Goal: Task Accomplishment & Management: Complete application form

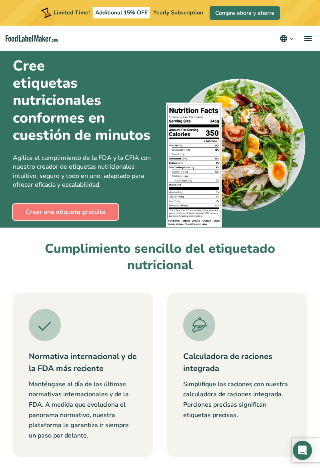
click at [41, 207] on link "Crear una etiqueta gratuita" at bounding box center [66, 212] width 106 height 16
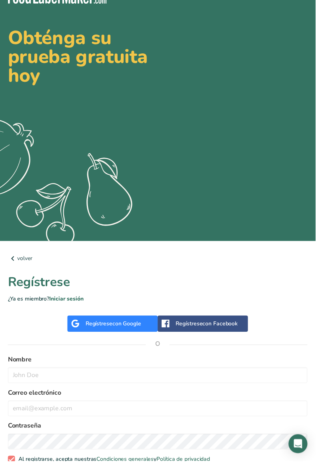
scroll to position [18, 0]
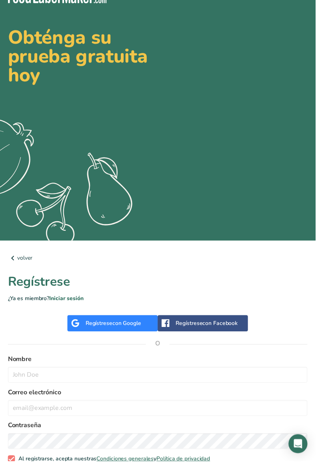
click at [93, 322] on div "Regístrese con Google" at bounding box center [114, 327] width 92 height 16
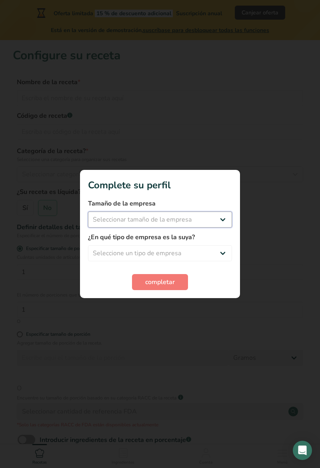
click at [227, 218] on select "Seleccionar tamaño de la empresa Menos de 10 empleados De 10 a 50 empleados De …" at bounding box center [160, 219] width 144 height 16
select select "1"
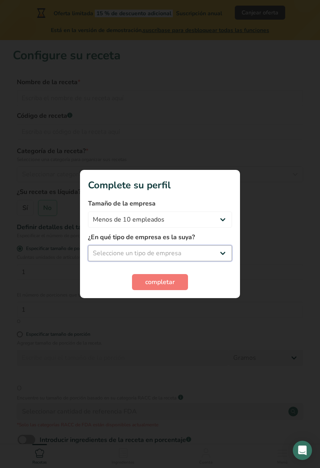
click at [98, 245] on select "Seleccione un tipo de empresa Fabricante de alimentos envasados Restaurante y c…" at bounding box center [160, 253] width 144 height 16
select select "1"
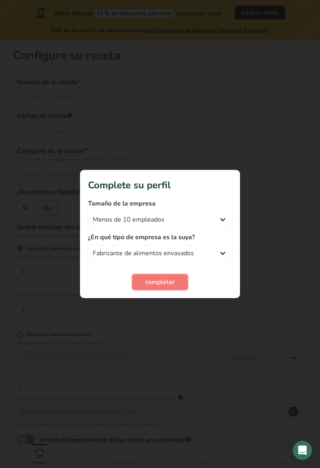
click at [146, 274] on button "completar" at bounding box center [160, 282] width 56 height 16
